Goal: Find specific fact: Find specific fact

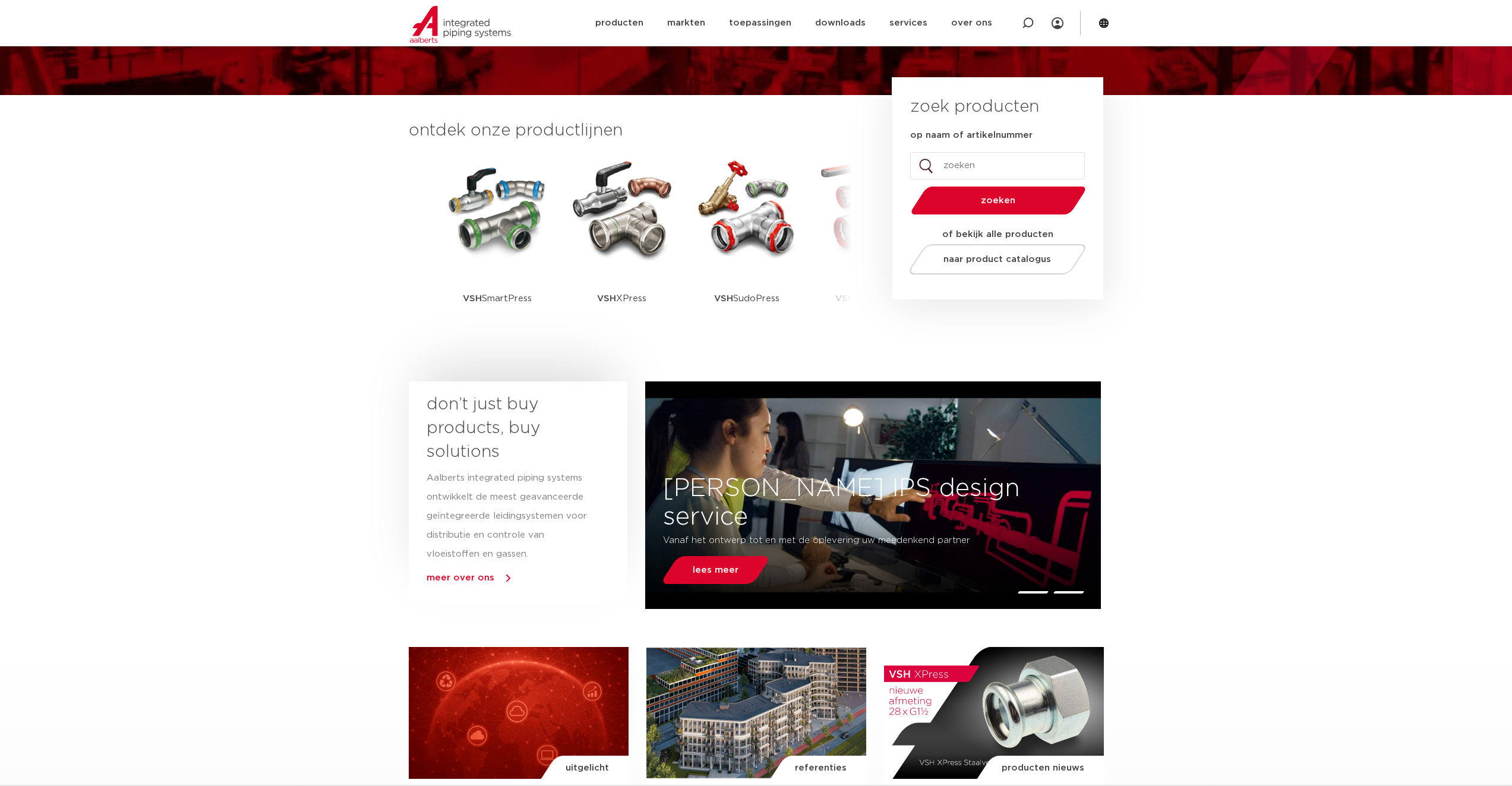
scroll to position [59, 0]
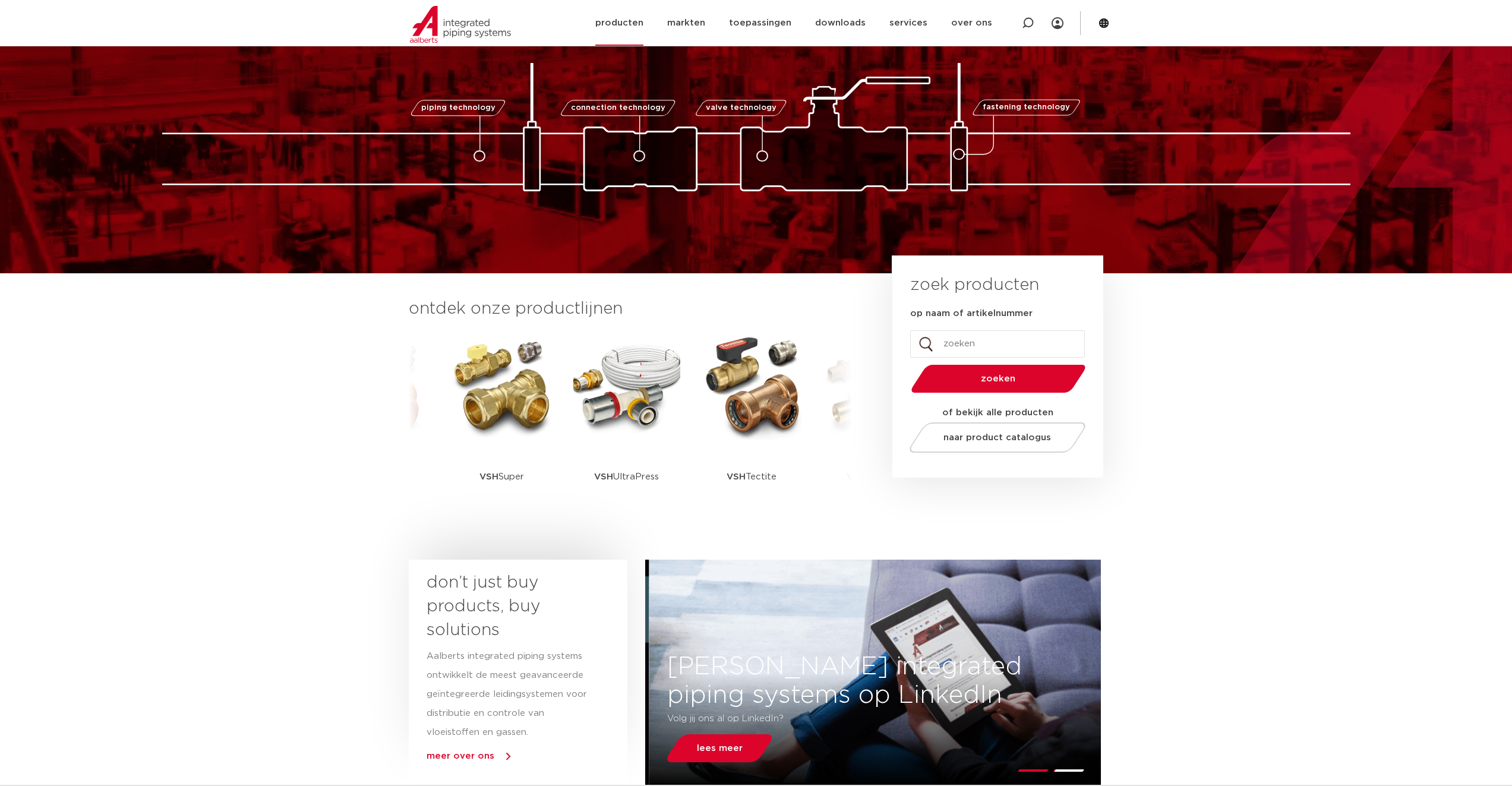
click at [641, 16] on link "producten" at bounding box center [619, 22] width 48 height 46
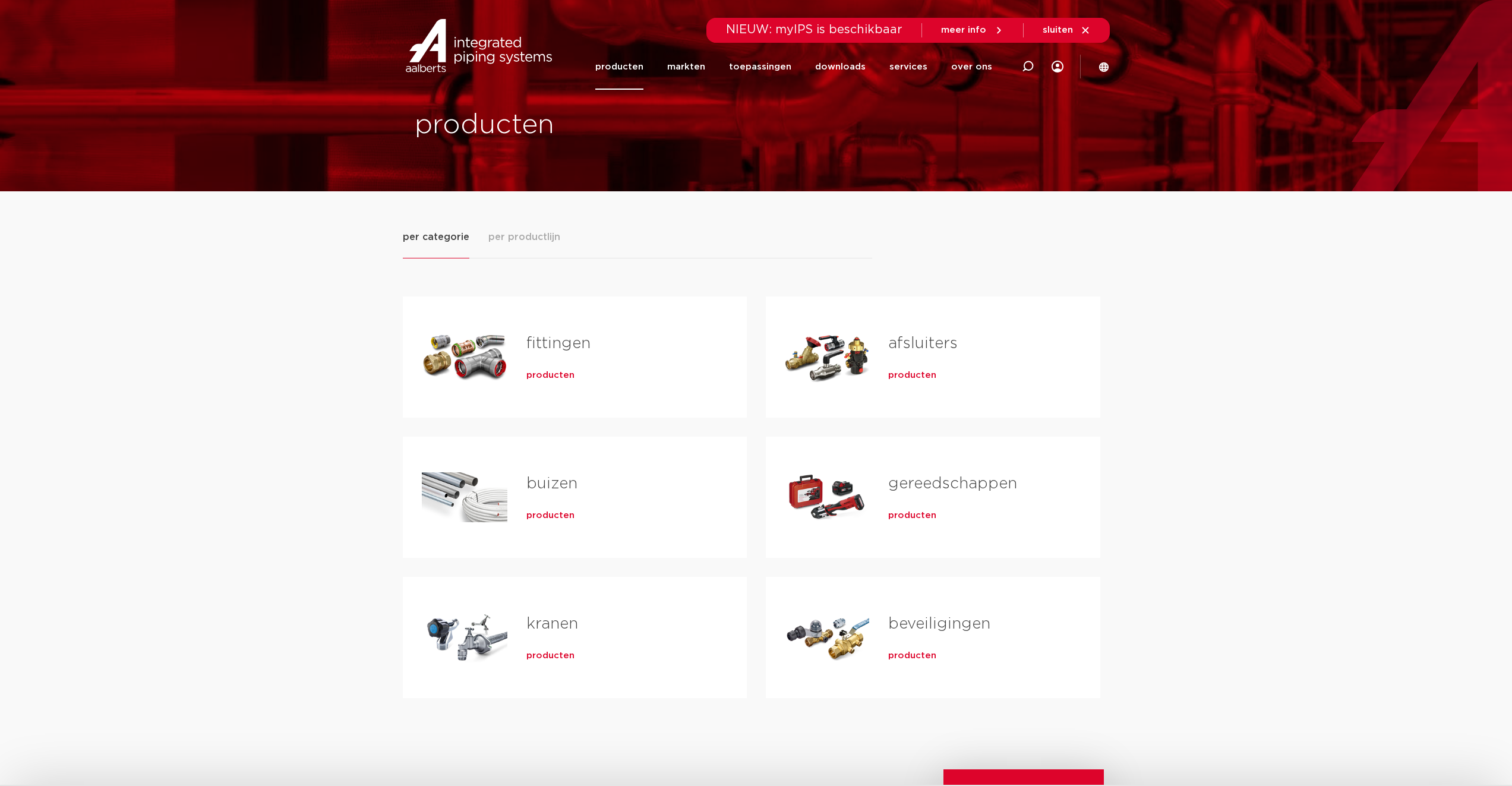
click at [534, 371] on span "producten" at bounding box center [550, 376] width 48 height 12
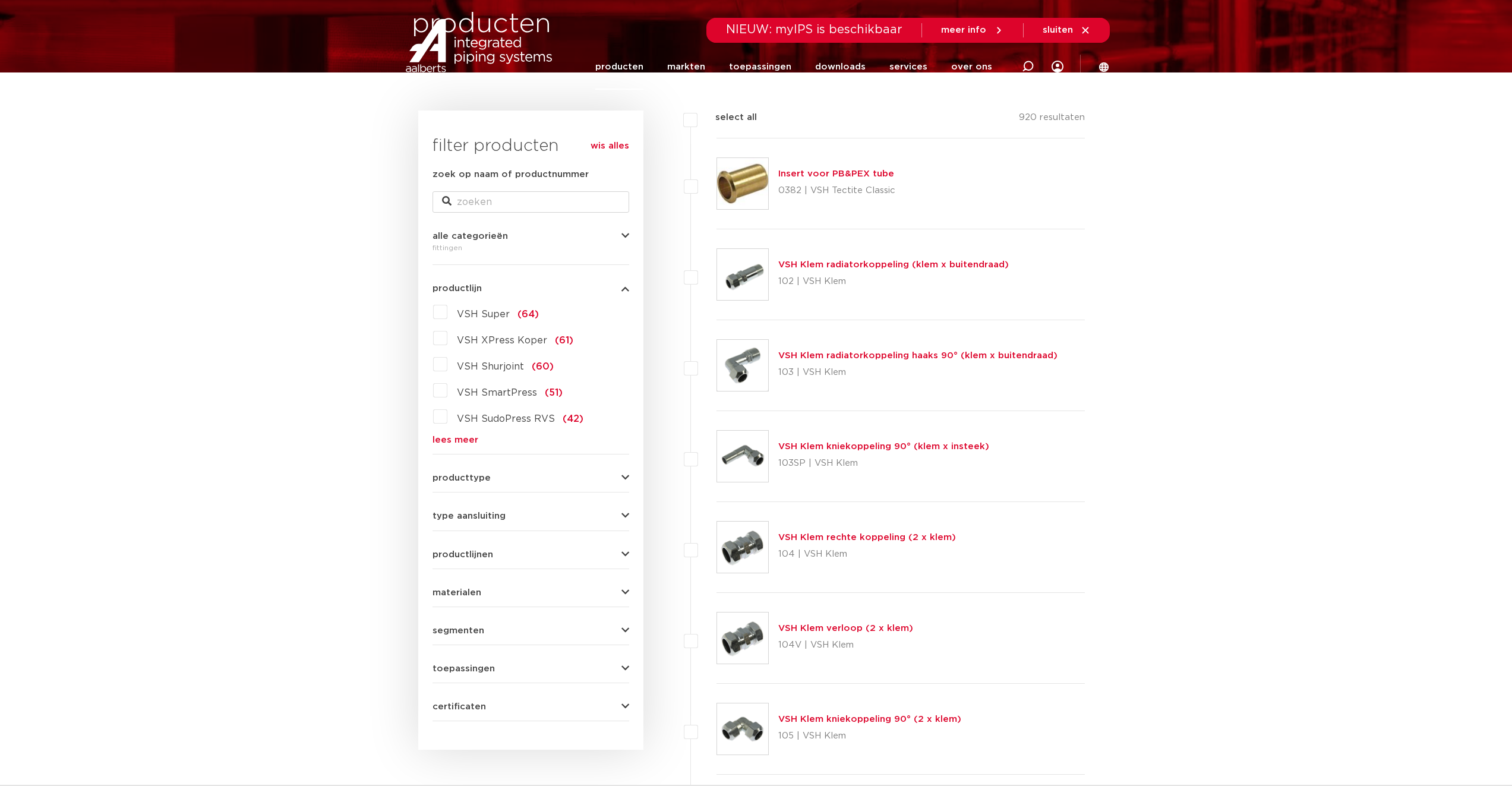
click at [447, 310] on label "VSH Super (64)" at bounding box center [493, 312] width 91 height 19
click at [0, 0] on input "VSH Super (64)" at bounding box center [0, 0] width 0 height 0
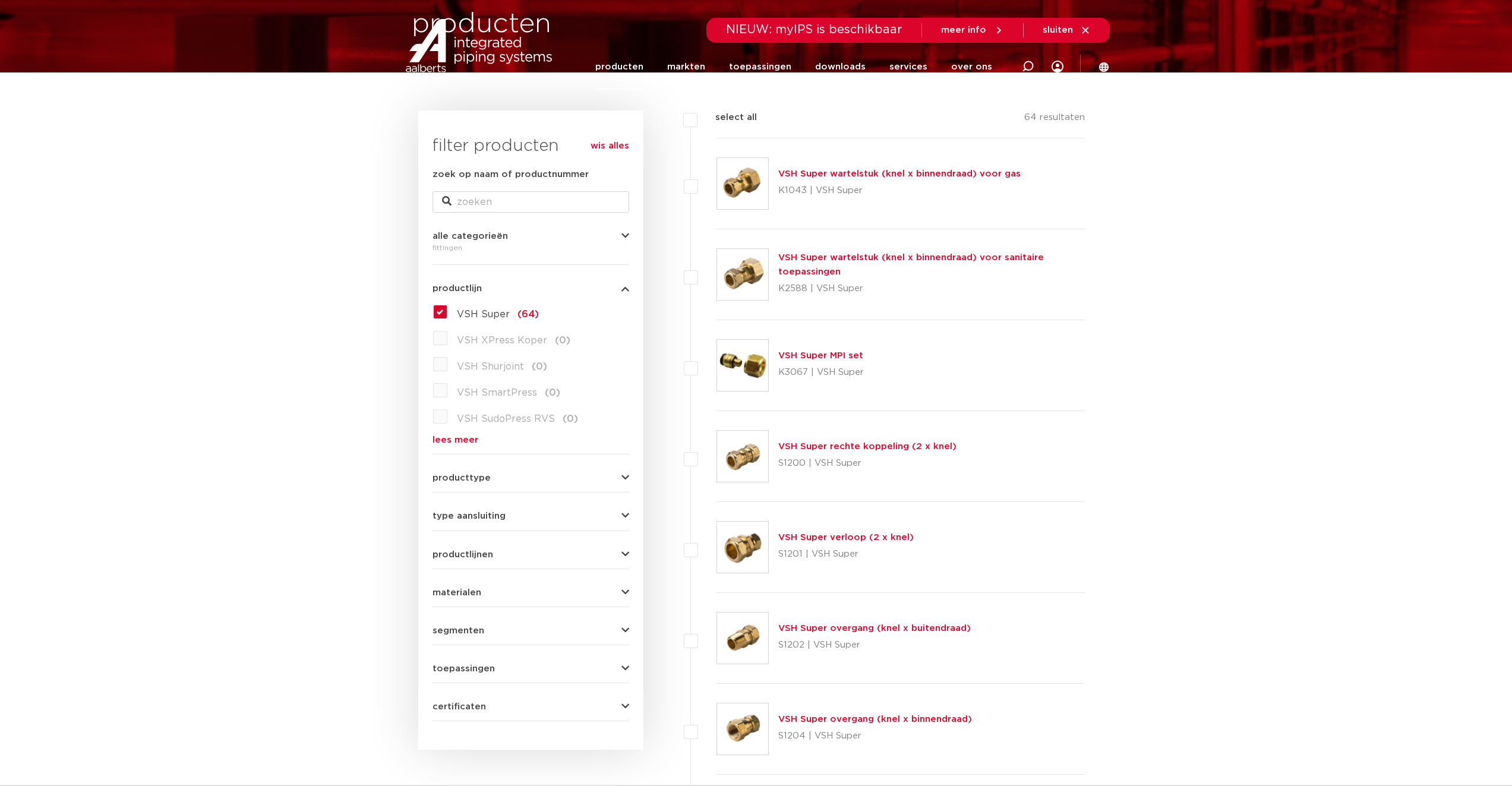
click at [808, 628] on link "VSH Super overgang (knel x buitendraad)" at bounding box center [875, 628] width 193 height 9
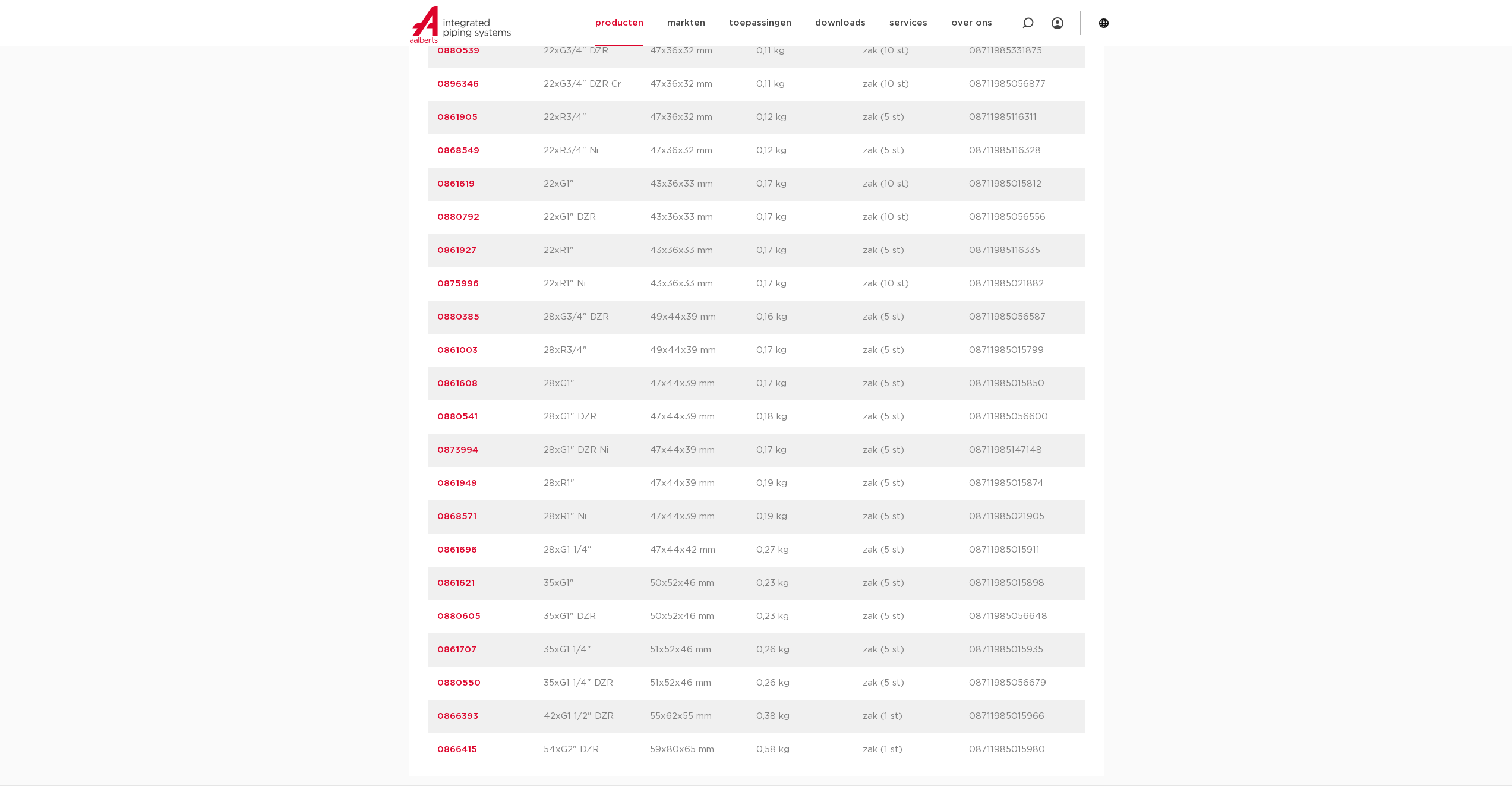
scroll to position [2792, 0]
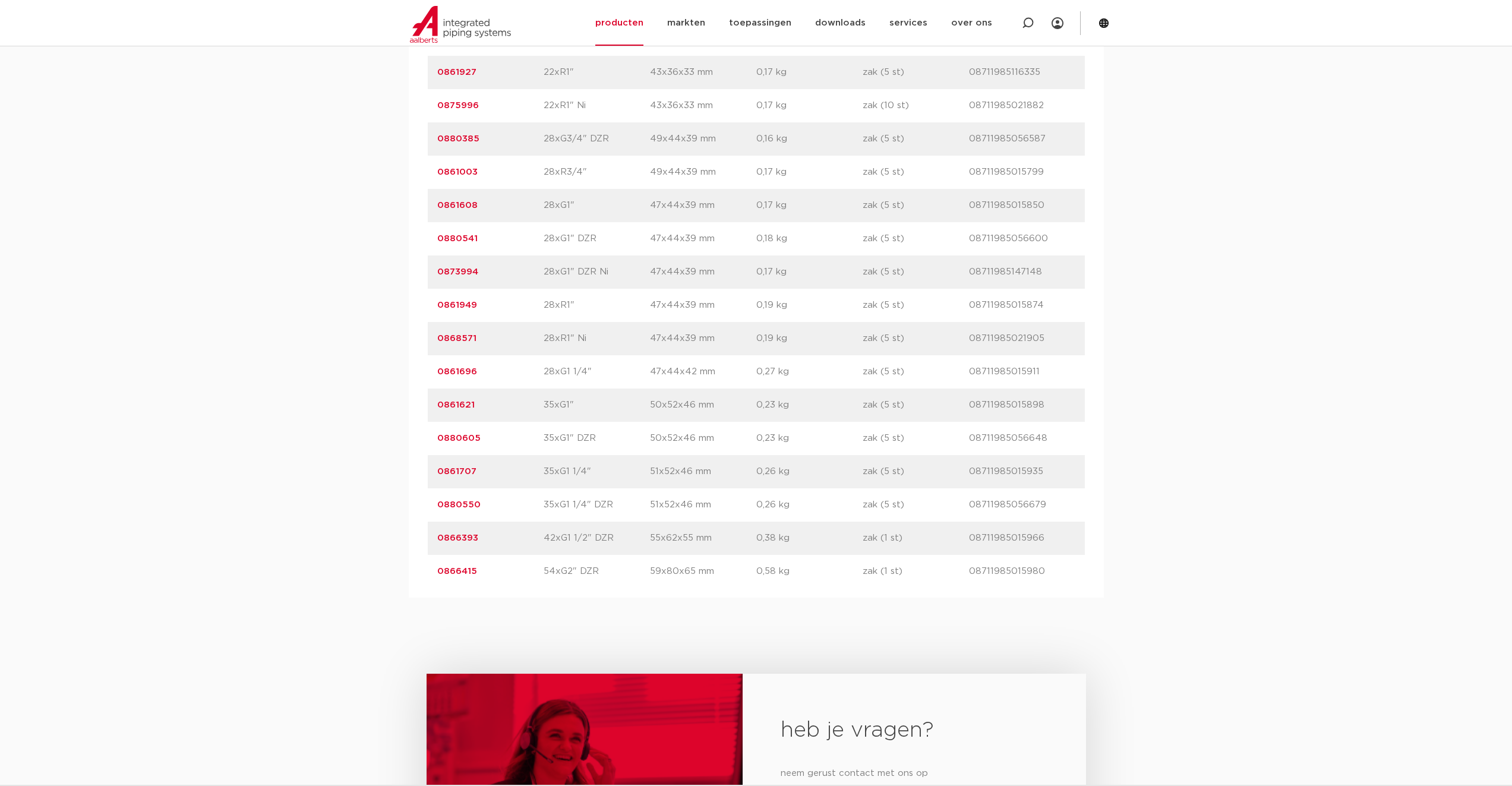
drag, startPoint x: 483, startPoint y: 371, endPoint x: 429, endPoint y: 371, distance: 54.0
click at [429, 371] on div "artikelnummer 0861696 afmeting 28xG1 1/4" [GEOGRAPHIC_DATA] 47x44x42 mm gewicht…" at bounding box center [756, 372] width 657 height 33
copy link "0861696"
